Goal: Use online tool/utility: Utilize a website feature to perform a specific function

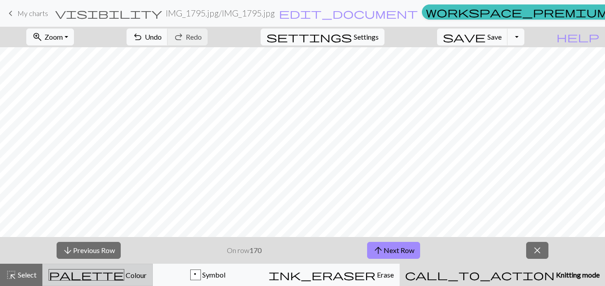
click at [554, 274] on span "Knitting mode" at bounding box center [576, 274] width 45 height 8
click at [147, 270] on div "palette Colour Colour" at bounding box center [97, 275] width 99 height 12
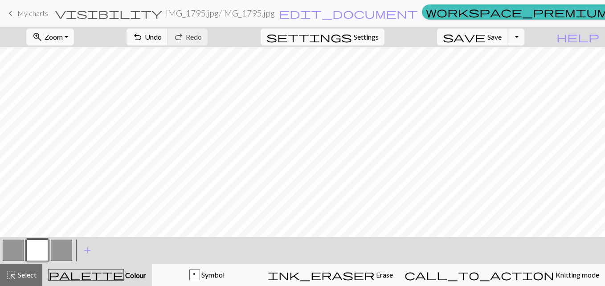
drag, startPoint x: 470, startPoint y: 45, endPoint x: 436, endPoint y: 37, distance: 34.6
click at [436, 37] on div "zoom_in Zoom Zoom Fit all Fit width Fit height 50% 100% 150% 200% undo Undo Und…" at bounding box center [275, 37] width 550 height 20
click at [370, 37] on span "Settings" at bounding box center [366, 37] width 25 height 11
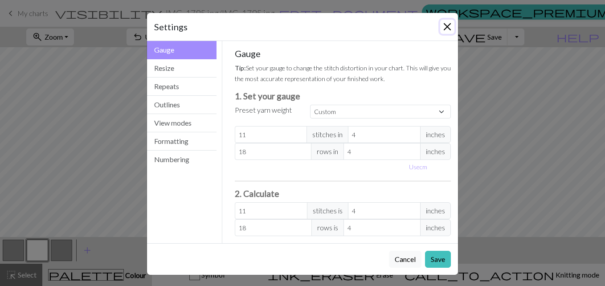
click at [444, 27] on button "Close" at bounding box center [447, 27] width 14 height 14
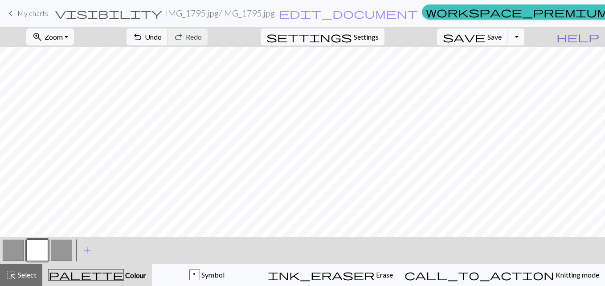
click at [595, 37] on span "help" at bounding box center [577, 37] width 43 height 12
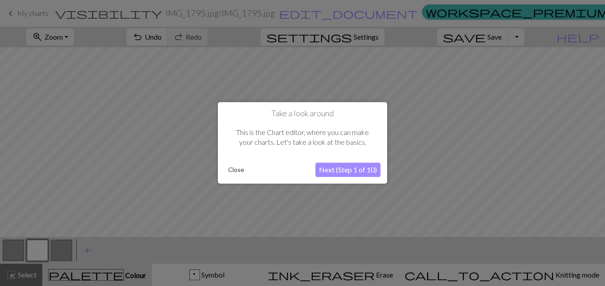
click at [347, 171] on button "Next (Step 1 of 10)" at bounding box center [347, 170] width 65 height 14
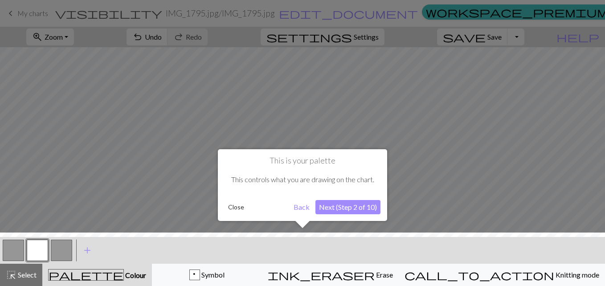
click at [331, 207] on button "Next (Step 2 of 10)" at bounding box center [347, 207] width 65 height 14
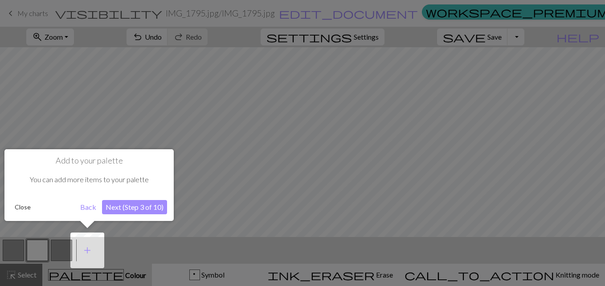
click at [136, 208] on button "Next (Step 3 of 10)" at bounding box center [134, 207] width 65 height 14
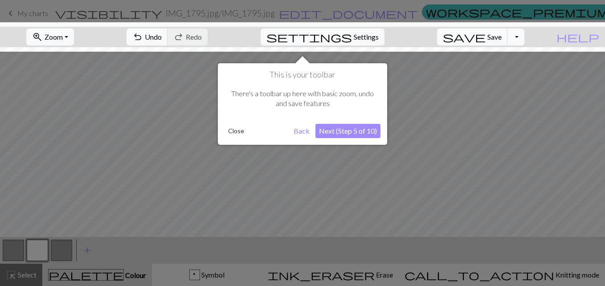
click at [344, 130] on button "Next (Step 5 of 10)" at bounding box center [347, 131] width 65 height 14
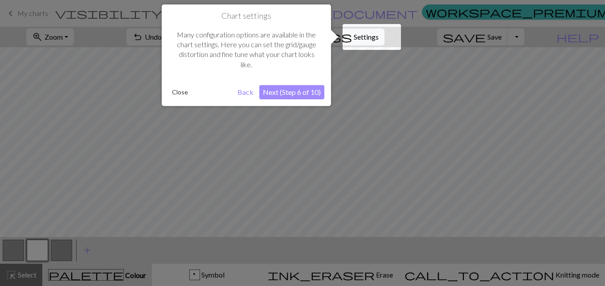
click at [288, 90] on button "Next (Step 6 of 10)" at bounding box center [291, 92] width 65 height 14
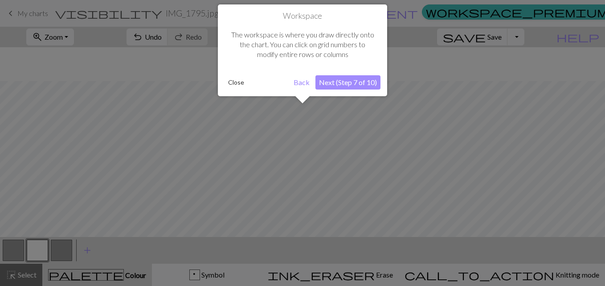
scroll to position [34, 0]
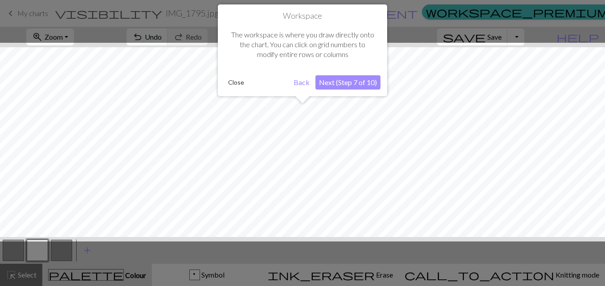
click at [350, 83] on button "Next (Step 7 of 10)" at bounding box center [347, 82] width 65 height 14
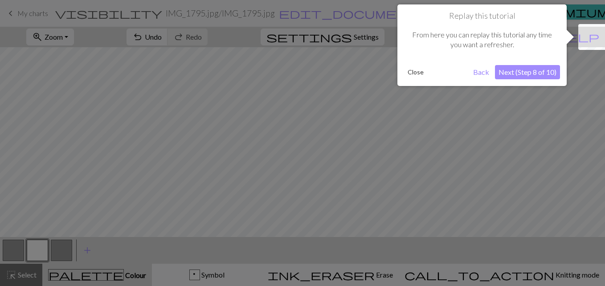
click at [528, 73] on button "Next (Step 8 of 10)" at bounding box center [527, 72] width 65 height 14
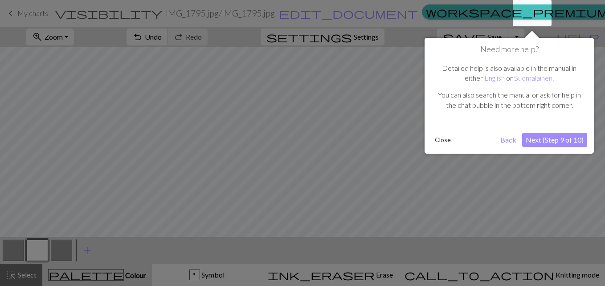
click at [554, 139] on button "Next (Step 9 of 10)" at bounding box center [554, 140] width 65 height 14
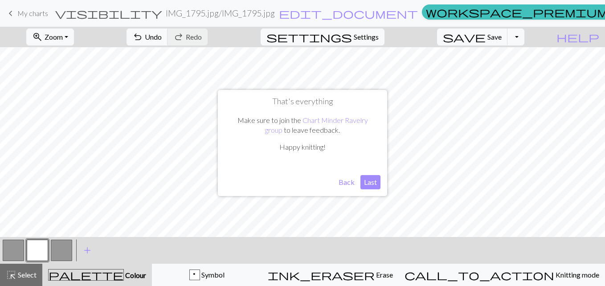
click at [371, 181] on button "Last" at bounding box center [370, 182] width 20 height 14
click at [379, 40] on span "Settings" at bounding box center [366, 37] width 25 height 11
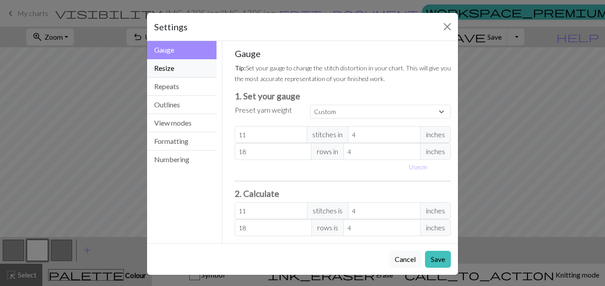
click at [161, 69] on button "Resize" at bounding box center [181, 68] width 69 height 18
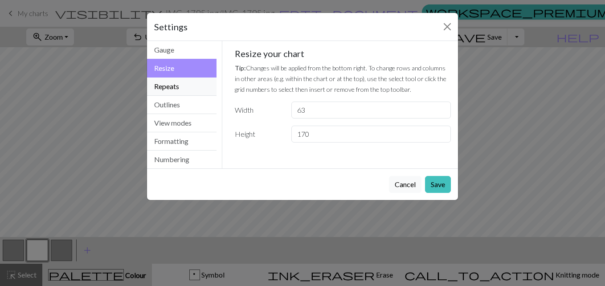
click at [162, 83] on button "Repeats" at bounding box center [181, 86] width 69 height 18
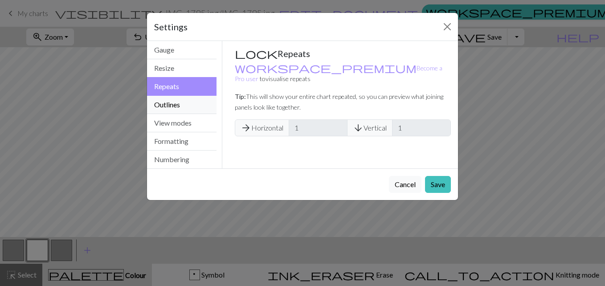
click at [165, 102] on button "Outlines" at bounding box center [181, 105] width 69 height 18
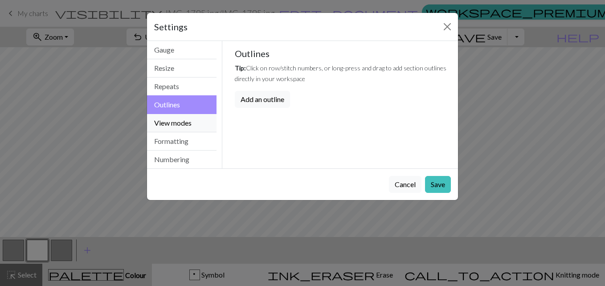
click at [164, 121] on button "View modes" at bounding box center [181, 123] width 69 height 18
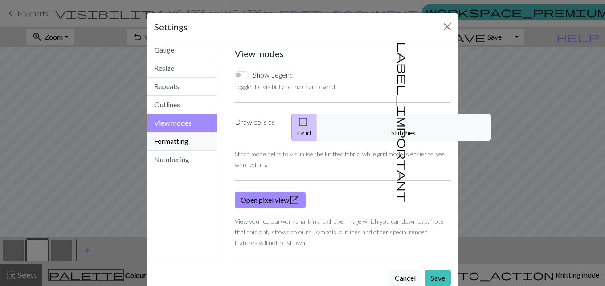
click at [163, 141] on button "Formatting" at bounding box center [181, 141] width 69 height 18
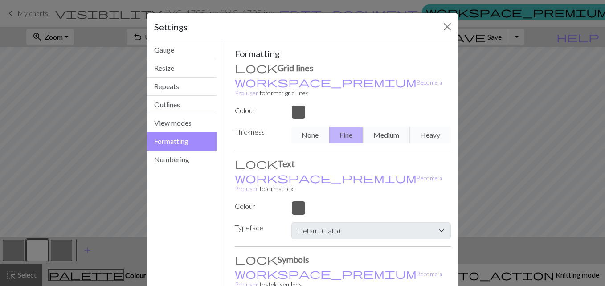
scroll to position [76, 0]
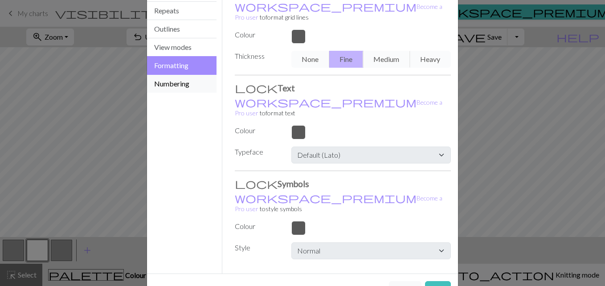
click at [172, 86] on button "Numbering" at bounding box center [181, 84] width 69 height 18
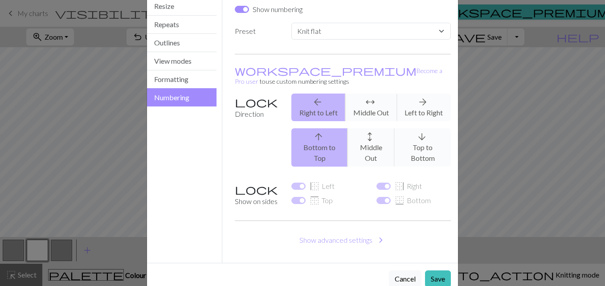
scroll to position [0, 0]
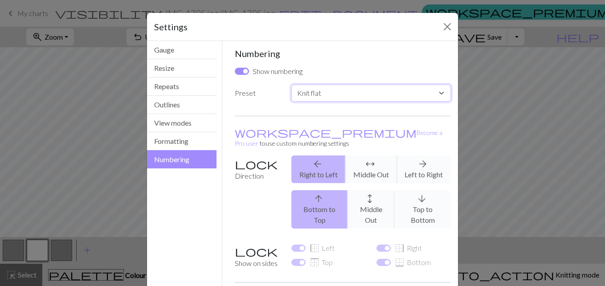
click at [439, 94] on select "Custom Knit flat Knit in the round Lace knitting Cross stitch" at bounding box center [370, 93] width 159 height 17
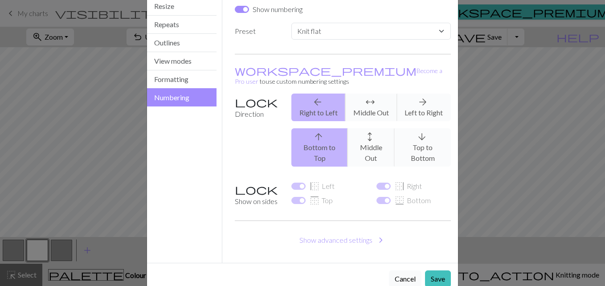
click at [404, 270] on button "Cancel" at bounding box center [405, 278] width 33 height 17
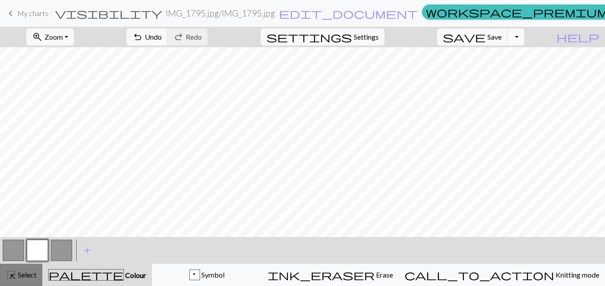
click at [35, 267] on button "highlight_alt Select Select" at bounding box center [21, 275] width 42 height 22
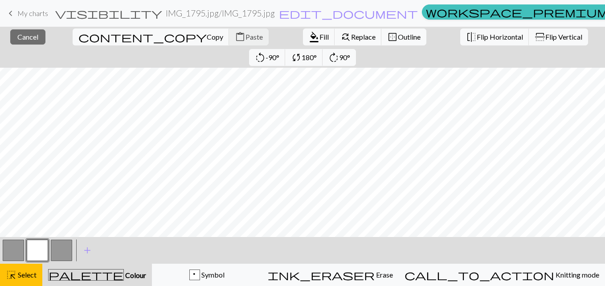
scroll to position [0, 0]
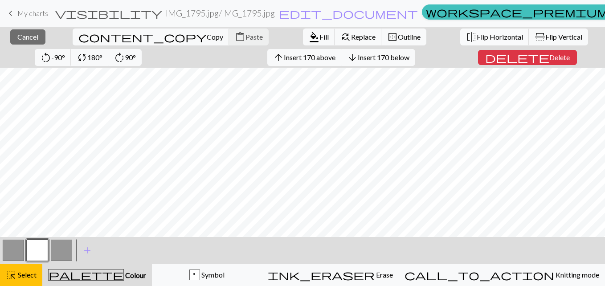
click at [477, 37] on span "Flip Horizontal" at bounding box center [500, 37] width 46 height 8
click at [375, 56] on div "close Cancel content_copy Copy content_paste Paste format_color_fill Fill find_…" at bounding box center [302, 47] width 605 height 41
click at [23, 283] on button "highlight_alt Select Select" at bounding box center [21, 275] width 42 height 22
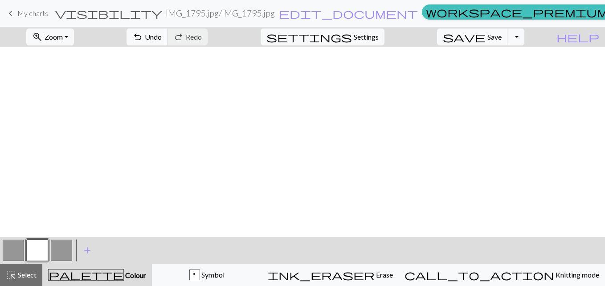
scroll to position [743, 0]
click at [0, 264] on button "highlight_alt Select Select" at bounding box center [21, 275] width 42 height 22
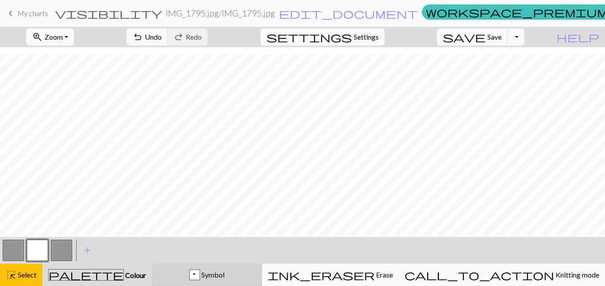
click at [204, 275] on div "p Symbol" at bounding box center [207, 274] width 98 height 11
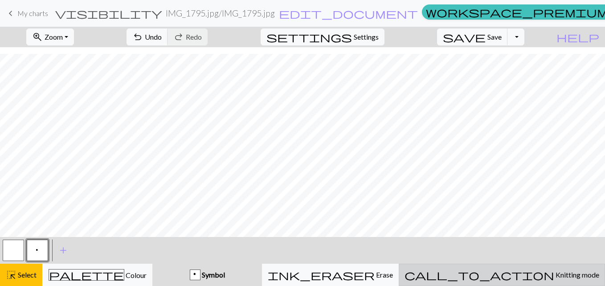
click at [554, 274] on span "Knitting mode" at bounding box center [576, 274] width 45 height 8
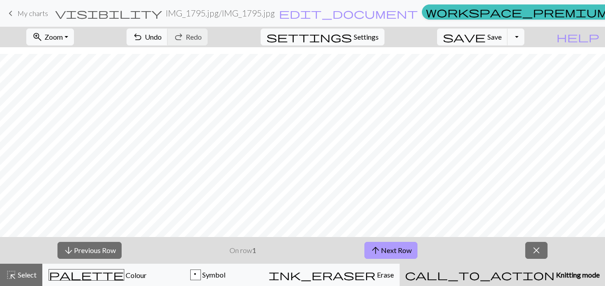
click at [394, 253] on button "arrow_upward Next Row" at bounding box center [390, 250] width 53 height 17
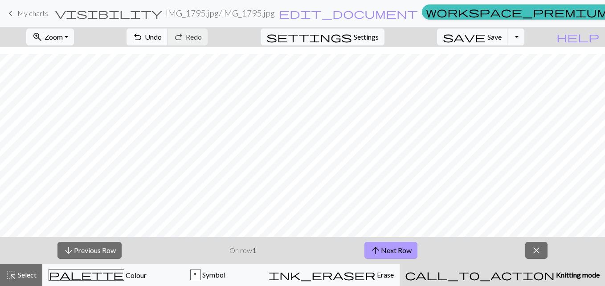
click at [394, 253] on button "arrow_upward Next Row" at bounding box center [390, 250] width 53 height 17
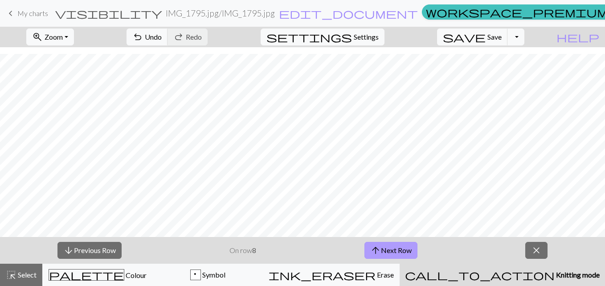
click at [394, 253] on button "arrow_upward Next Row" at bounding box center [390, 250] width 53 height 17
click at [394, 253] on button "arrow_upward Next Row" at bounding box center [392, 250] width 53 height 17
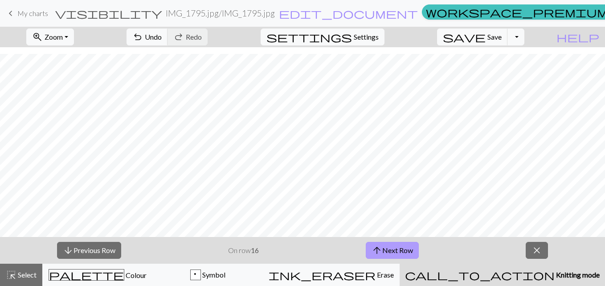
click at [394, 253] on button "arrow_upward Next Row" at bounding box center [392, 250] width 53 height 17
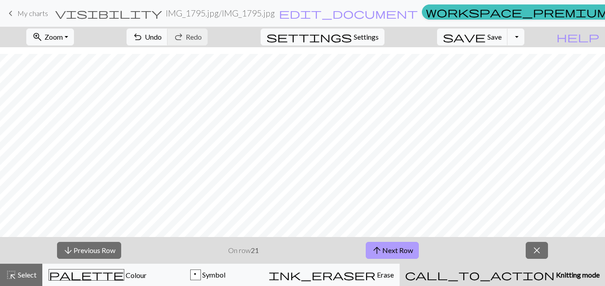
click at [394, 253] on button "arrow_upward Next Row" at bounding box center [392, 250] width 53 height 17
click at [407, 248] on button "arrow_upward Next Row" at bounding box center [392, 250] width 53 height 17
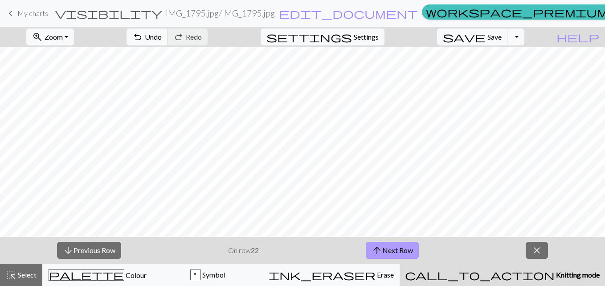
click at [407, 248] on button "arrow_upward Next Row" at bounding box center [392, 250] width 53 height 17
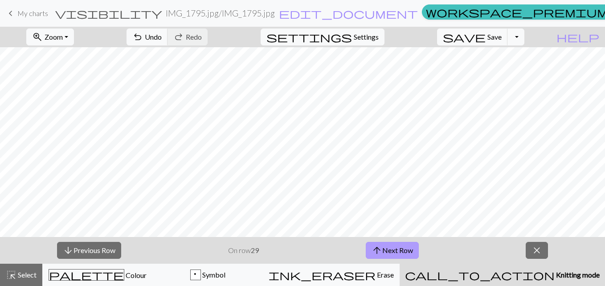
click at [407, 248] on button "arrow_upward Next Row" at bounding box center [392, 250] width 53 height 17
click at [385, 248] on button "arrow_upward Next Row" at bounding box center [392, 250] width 53 height 17
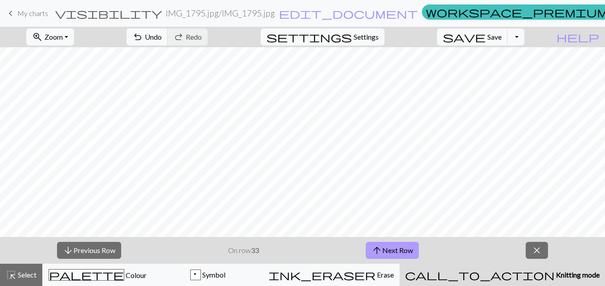
click at [385, 248] on button "arrow_upward Next Row" at bounding box center [392, 250] width 53 height 17
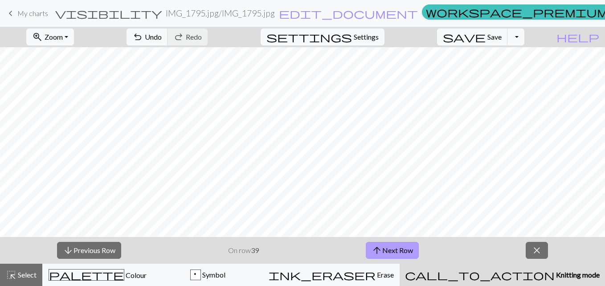
click at [385, 248] on button "arrow_upward Next Row" at bounding box center [392, 250] width 53 height 17
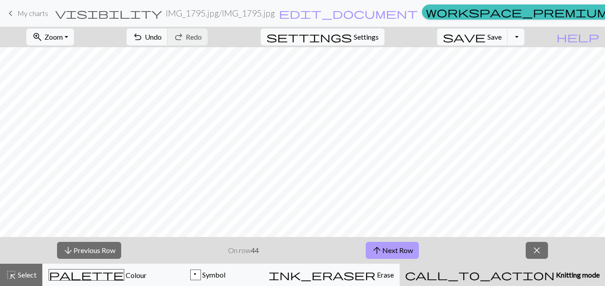
click at [385, 248] on button "arrow_upward Next Row" at bounding box center [392, 250] width 53 height 17
click at [391, 249] on button "arrow_upward Next Row" at bounding box center [392, 250] width 53 height 17
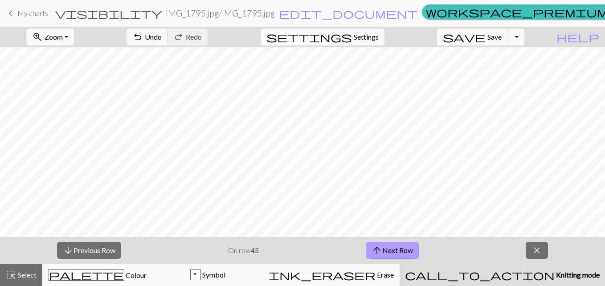
click at [391, 249] on button "arrow_upward Next Row" at bounding box center [392, 250] width 53 height 17
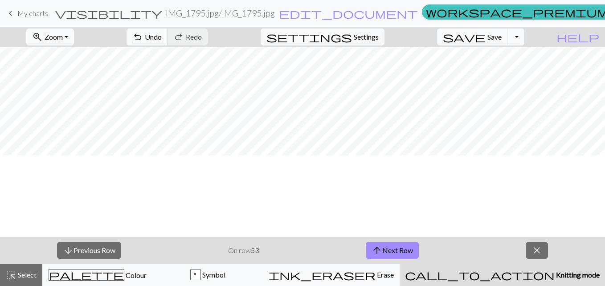
scroll to position [497, 0]
click at [395, 248] on button "arrow_upward Next Row" at bounding box center [392, 250] width 53 height 17
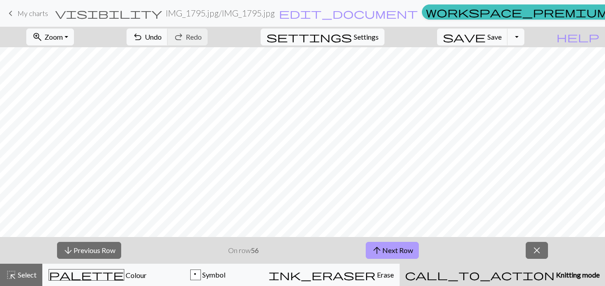
click at [395, 248] on button "arrow_upward Next Row" at bounding box center [392, 250] width 53 height 17
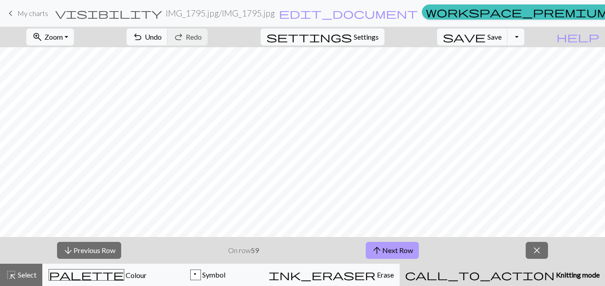
click at [395, 248] on button "arrow_upward Next Row" at bounding box center [392, 250] width 53 height 17
click at [396, 248] on button "arrow_upward Next Row" at bounding box center [392, 250] width 53 height 17
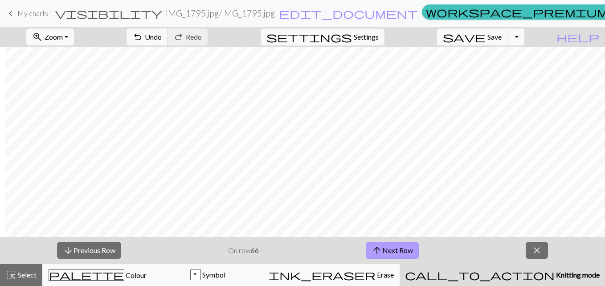
click at [397, 249] on button "arrow_upward Next Row" at bounding box center [392, 250] width 53 height 17
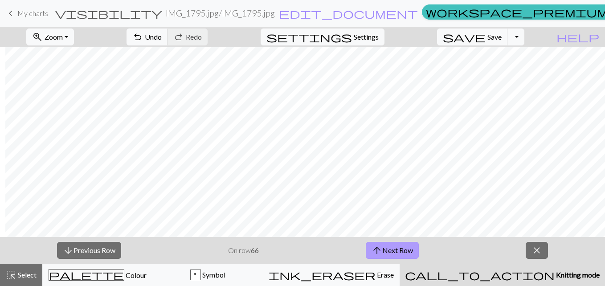
click at [397, 249] on button "arrow_upward Next Row" at bounding box center [392, 250] width 53 height 17
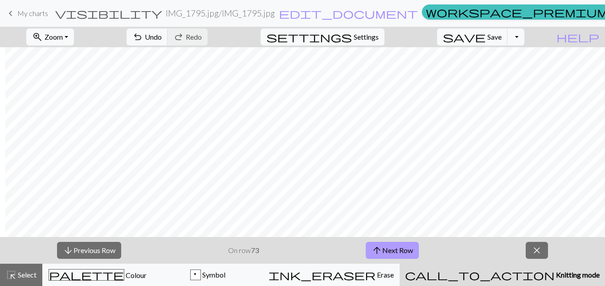
click at [397, 249] on button "arrow_upward Next Row" at bounding box center [392, 250] width 53 height 17
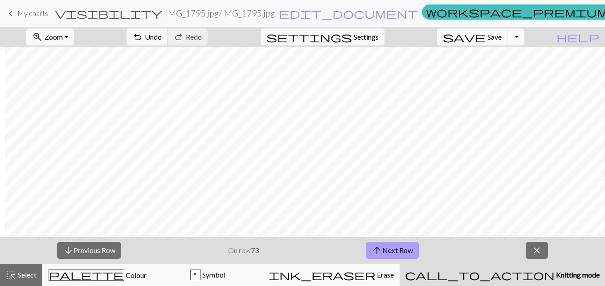
click at [397, 249] on button "arrow_upward Next Row" at bounding box center [392, 250] width 53 height 17
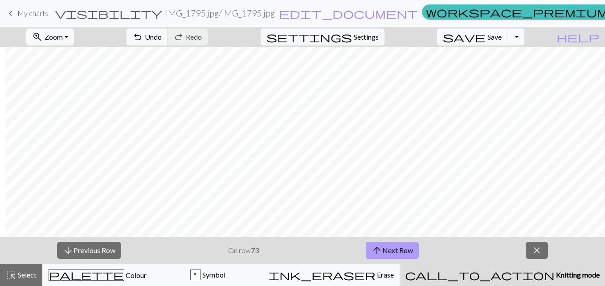
click at [397, 249] on button "arrow_upward Next Row" at bounding box center [392, 250] width 53 height 17
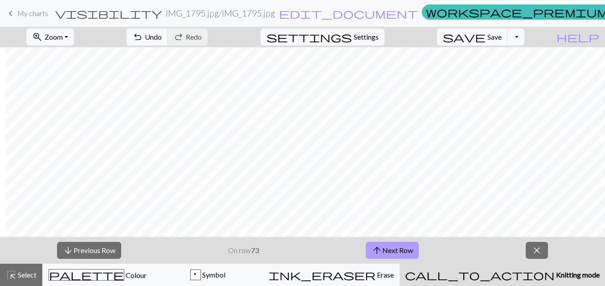
click at [397, 249] on button "arrow_upward Next Row" at bounding box center [392, 250] width 53 height 17
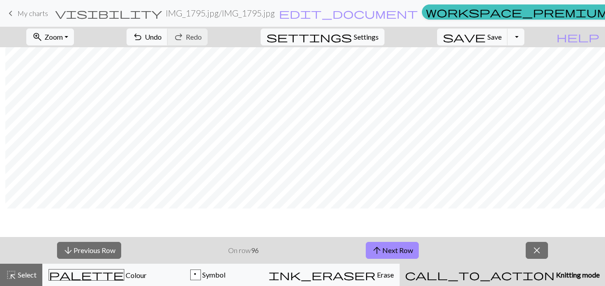
scroll to position [309, 5]
click at [63, 38] on span "Zoom" at bounding box center [54, 37] width 18 height 8
click at [66, 106] on button "50%" at bounding box center [62, 107] width 70 height 14
click at [63, 34] on span "Zoom" at bounding box center [54, 37] width 18 height 8
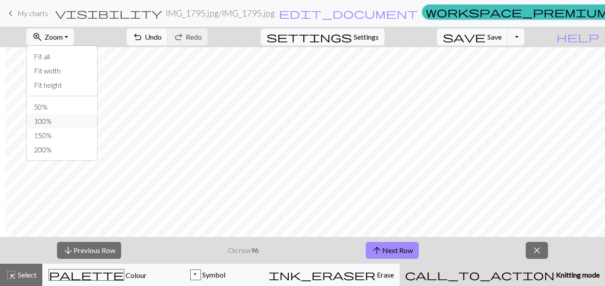
click at [61, 120] on button "100%" at bounding box center [62, 121] width 70 height 14
click at [74, 37] on button "zoom_in Zoom Zoom" at bounding box center [50, 37] width 48 height 17
click at [57, 105] on button "50%" at bounding box center [62, 107] width 70 height 14
click at [74, 31] on button "zoom_in Zoom Zoom" at bounding box center [50, 37] width 48 height 17
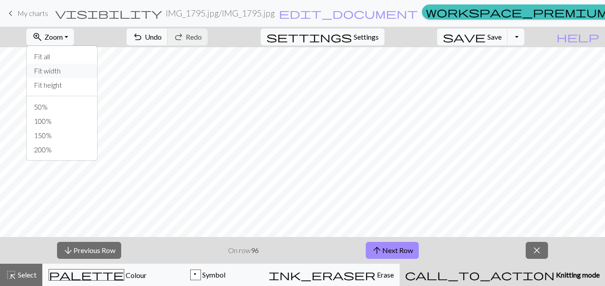
click at [68, 71] on button "Fit width" at bounding box center [62, 71] width 70 height 14
click at [397, 253] on button "arrow_upward Next Row" at bounding box center [392, 250] width 53 height 17
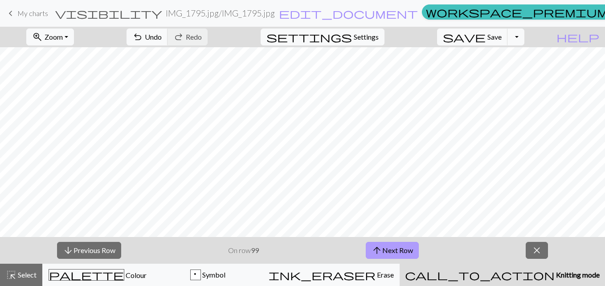
click at [397, 253] on button "arrow_upward Next Row" at bounding box center [392, 250] width 53 height 17
click at [397, 253] on button "arrow_upward Next Row" at bounding box center [393, 250] width 53 height 17
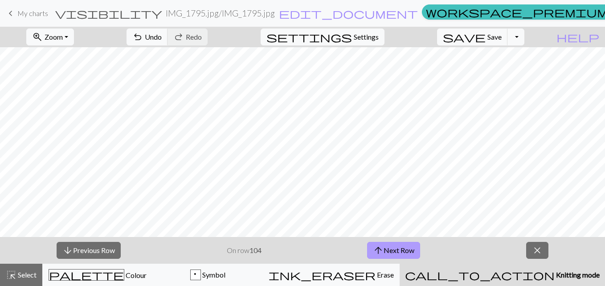
click at [397, 253] on button "arrow_upward Next Row" at bounding box center [393, 250] width 53 height 17
click at [89, 246] on button "arrow_downward Previous Row" at bounding box center [89, 250] width 64 height 17
click at [403, 249] on button "arrow_upward Next Row" at bounding box center [393, 250] width 53 height 17
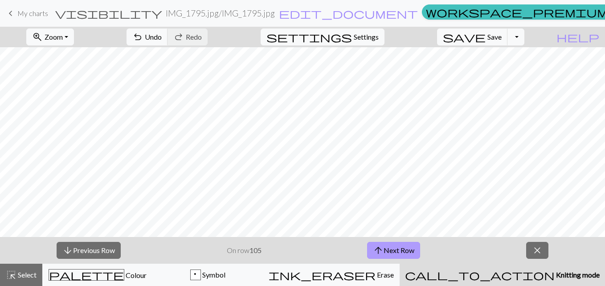
click at [403, 249] on button "arrow_upward Next Row" at bounding box center [393, 250] width 53 height 17
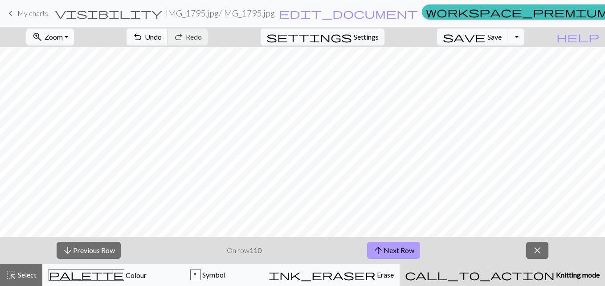
click at [403, 249] on button "arrow_upward Next Row" at bounding box center [393, 250] width 53 height 17
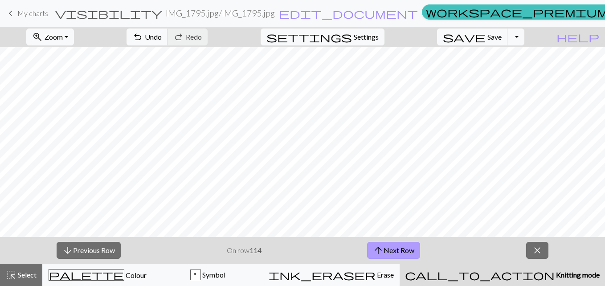
click at [396, 249] on button "arrow_upward Next Row" at bounding box center [393, 250] width 53 height 17
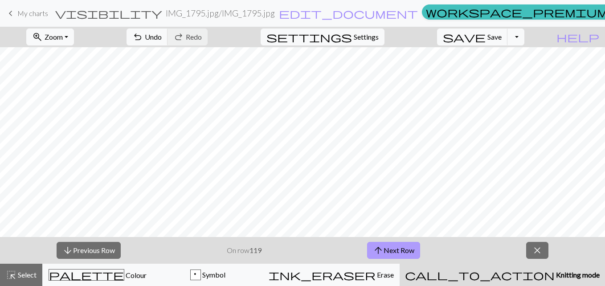
click at [396, 249] on button "arrow_upward Next Row" at bounding box center [393, 250] width 53 height 17
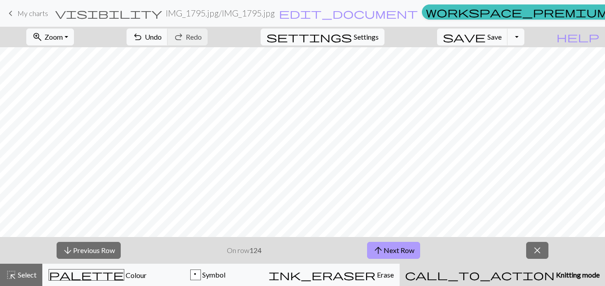
click at [396, 249] on button "arrow_upward Next Row" at bounding box center [393, 250] width 53 height 17
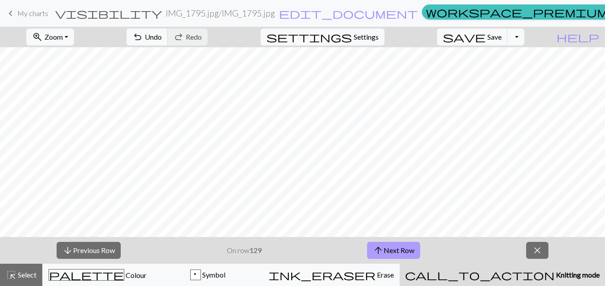
click at [396, 249] on button "arrow_upward Next Row" at bounding box center [393, 250] width 53 height 17
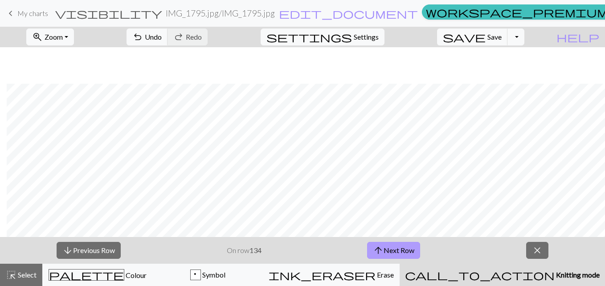
scroll to position [119, 10]
click at [406, 251] on button "arrow_upward Next Row" at bounding box center [393, 250] width 53 height 17
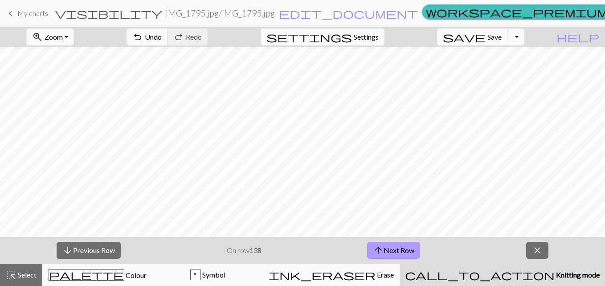
click at [406, 251] on button "arrow_upward Next Row" at bounding box center [393, 250] width 53 height 17
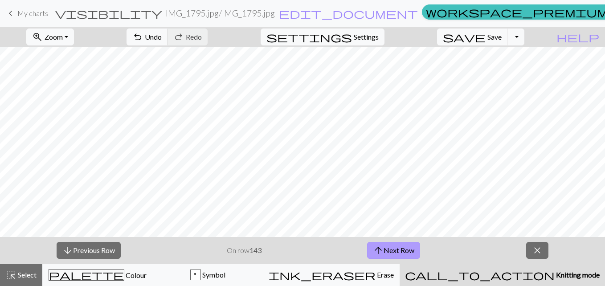
click at [406, 251] on button "arrow_upward Next Row" at bounding box center [393, 250] width 53 height 17
click at [402, 251] on button "arrow_upward Next Row" at bounding box center [393, 250] width 53 height 17
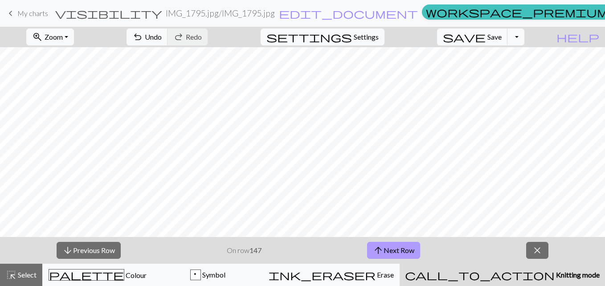
click at [402, 251] on button "arrow_upward Next Row" at bounding box center [393, 250] width 53 height 17
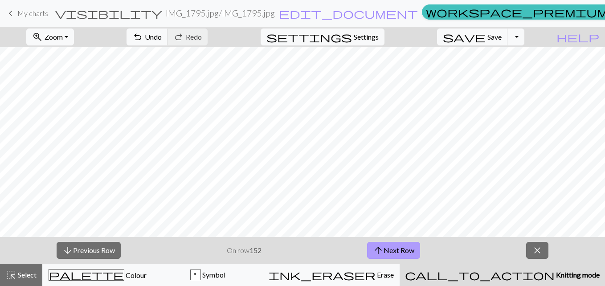
click at [402, 251] on button "arrow_upward Next Row" at bounding box center [393, 250] width 53 height 17
click at [398, 251] on button "arrow_upward Next Row" at bounding box center [393, 250] width 53 height 17
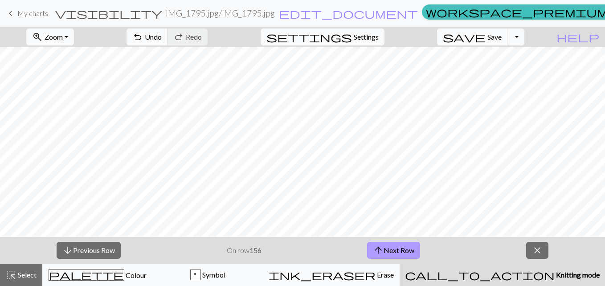
click at [398, 251] on button "arrow_upward Next Row" at bounding box center [393, 250] width 53 height 17
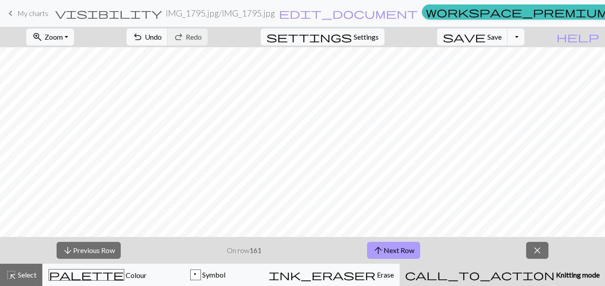
click at [398, 251] on button "arrow_upward Next Row" at bounding box center [393, 250] width 53 height 17
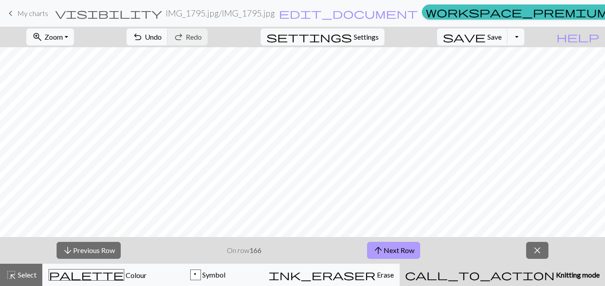
click at [398, 251] on button "arrow_upward Next Row" at bounding box center [393, 250] width 53 height 17
